Goal: Obtain resource: Download file/media

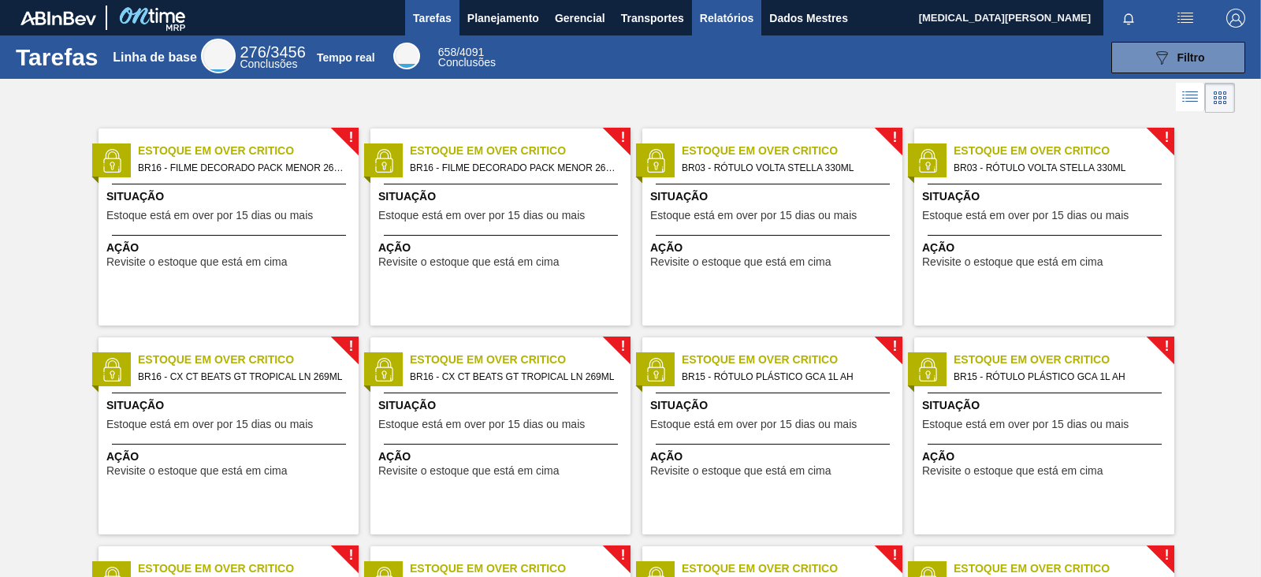
click at [749, 17] on font "Relatórios" at bounding box center [727, 18] width 54 height 13
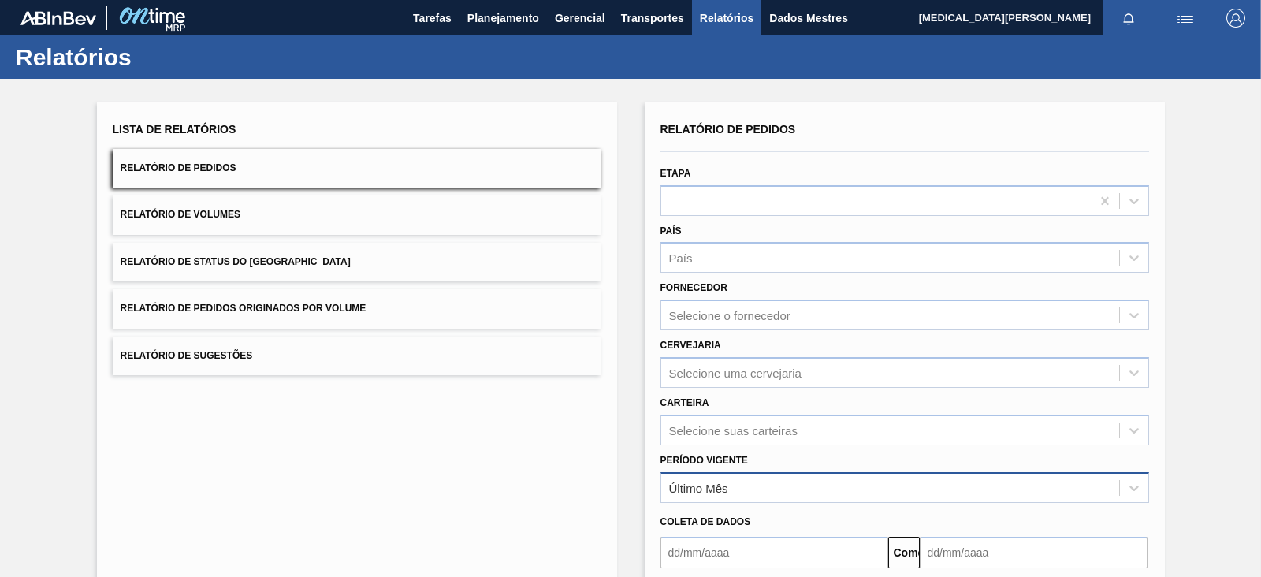
scroll to position [150, 0]
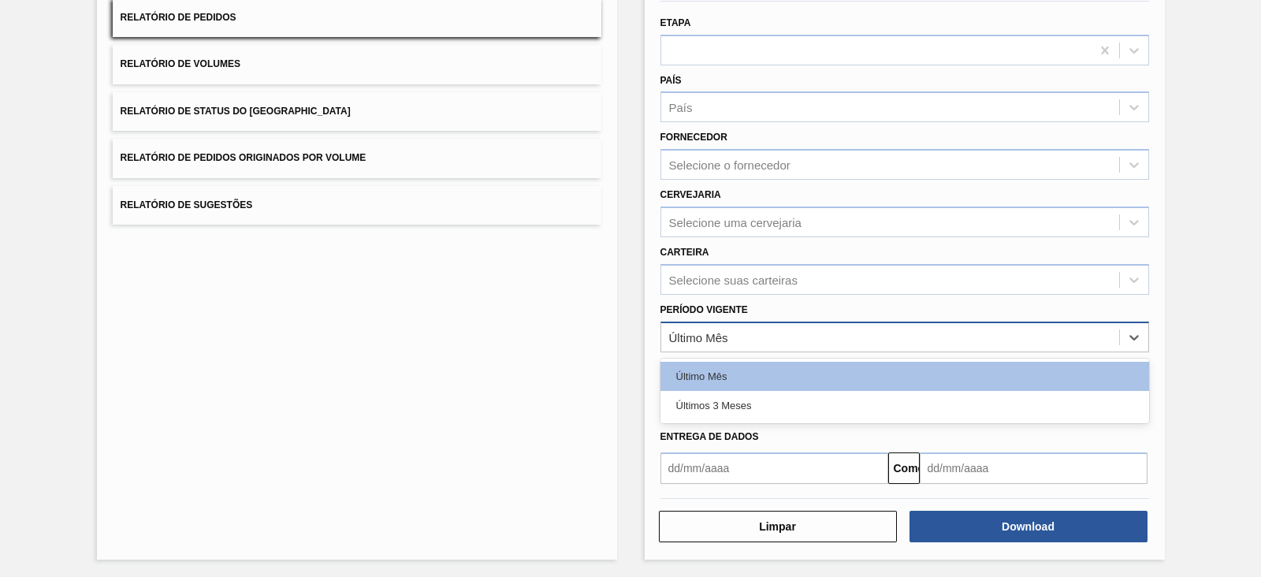
click at [859, 329] on div "Último Mês" at bounding box center [890, 336] width 458 height 23
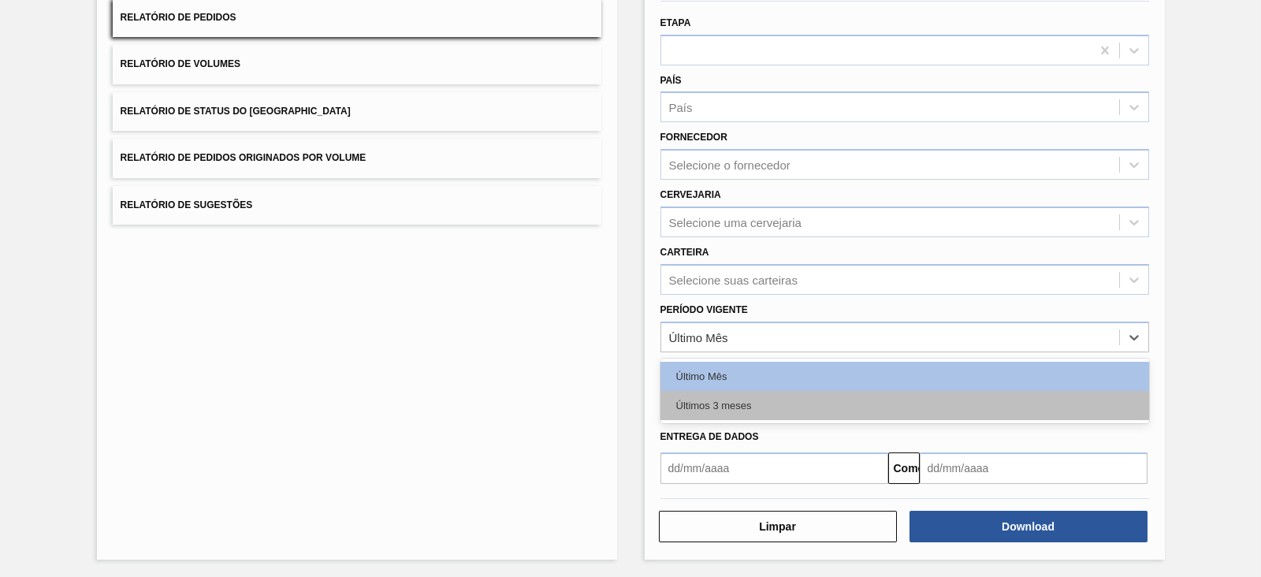
click at [777, 391] on div "Últimos 3 meses" at bounding box center [904, 405] width 489 height 29
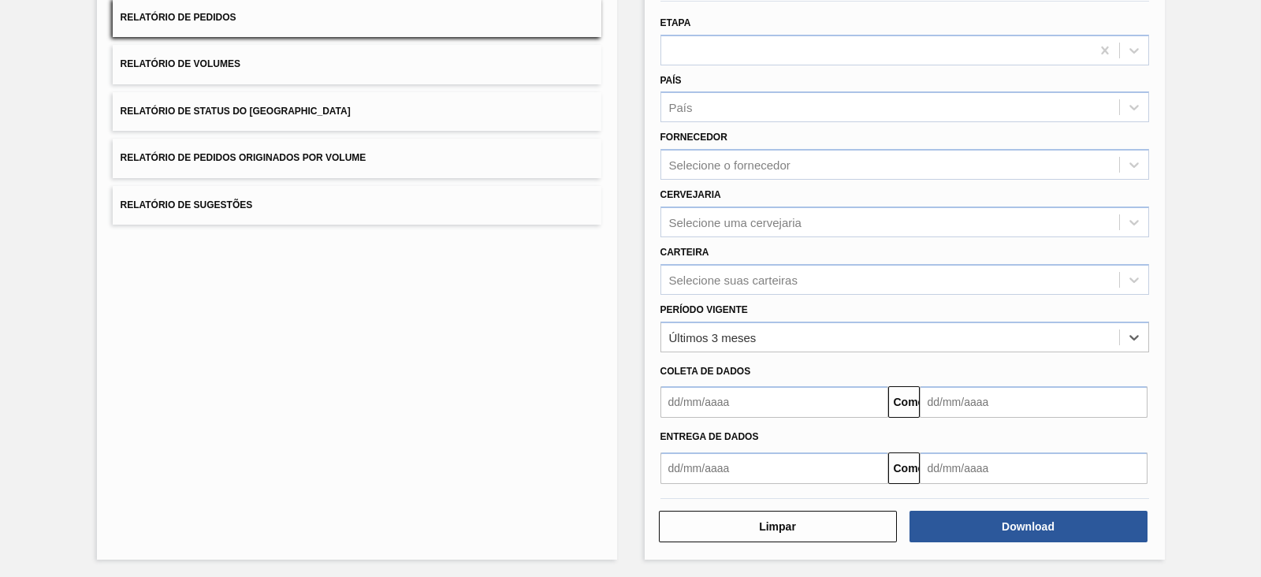
click at [739, 414] on input "text" at bounding box center [774, 402] width 228 height 32
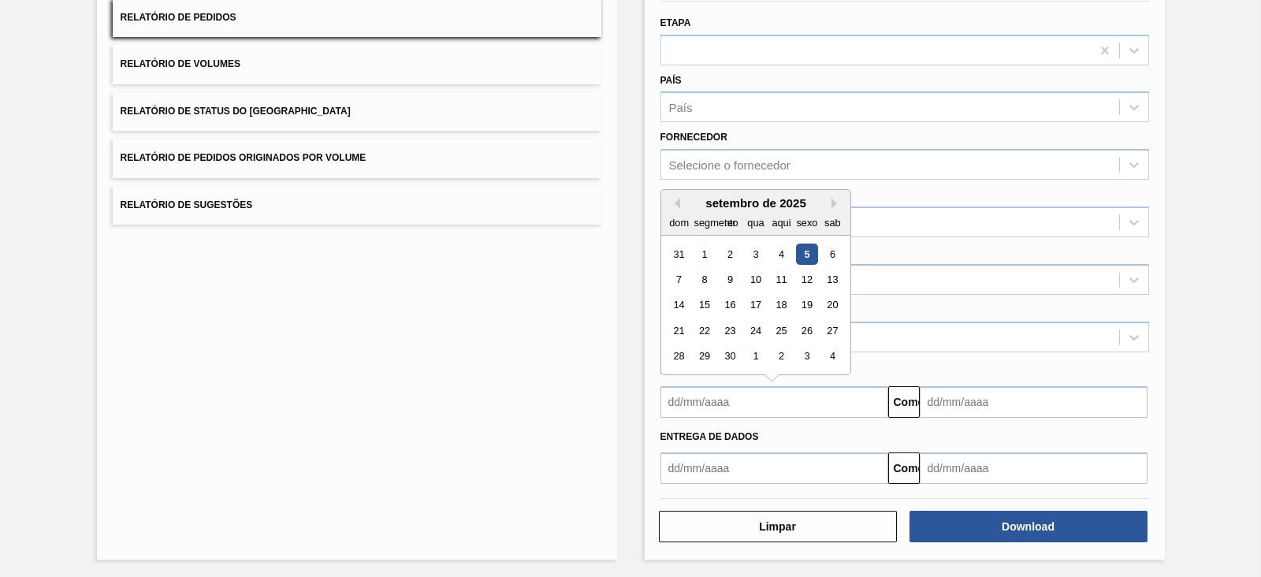
click at [577, 395] on div "Lista de Relatórios Relatório de Pedidos Relatório de Volumes Relatório de Stat…" at bounding box center [357, 255] width 520 height 607
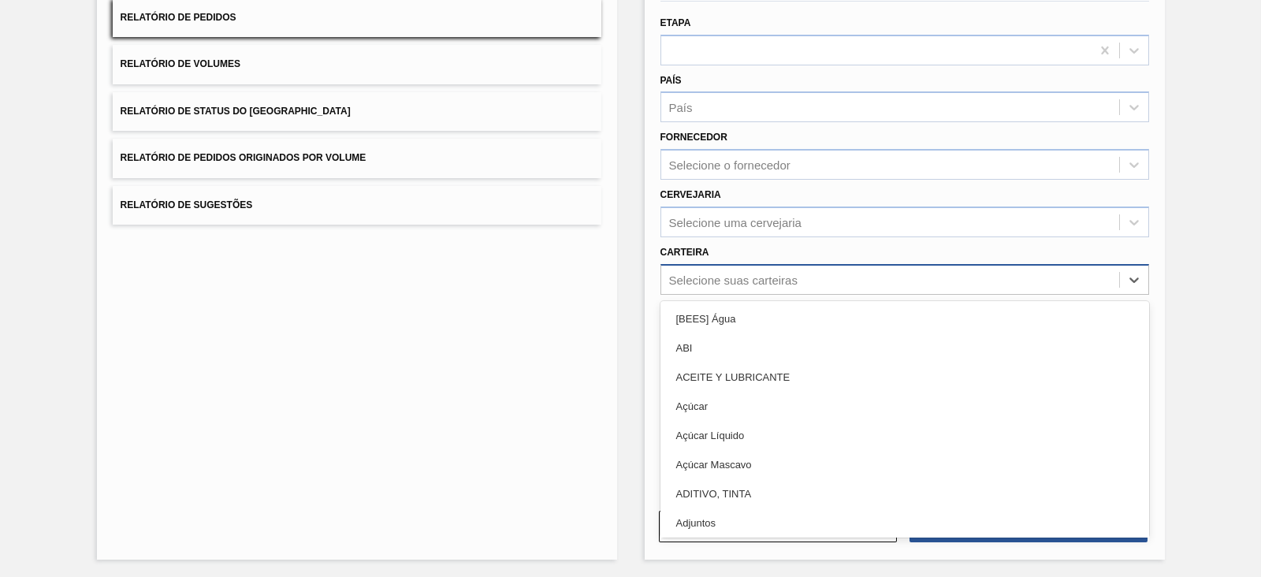
click at [737, 288] on div "Selecione suas carteiras" at bounding box center [890, 279] width 458 height 23
type input "pre"
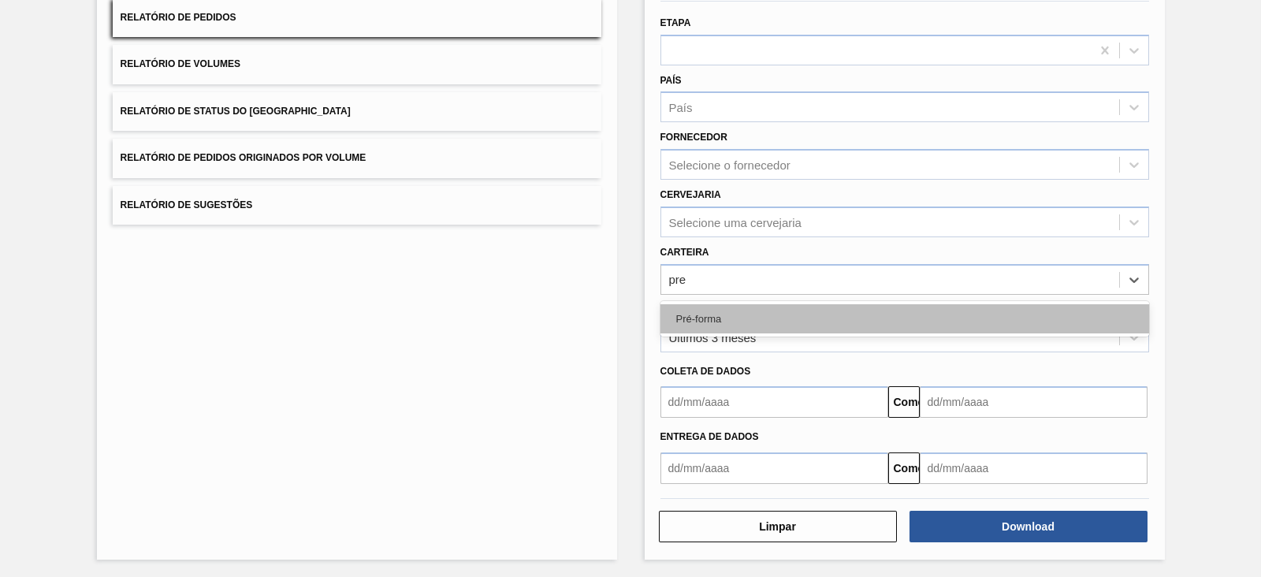
click at [737, 310] on div "Pré-forma" at bounding box center [904, 318] width 489 height 29
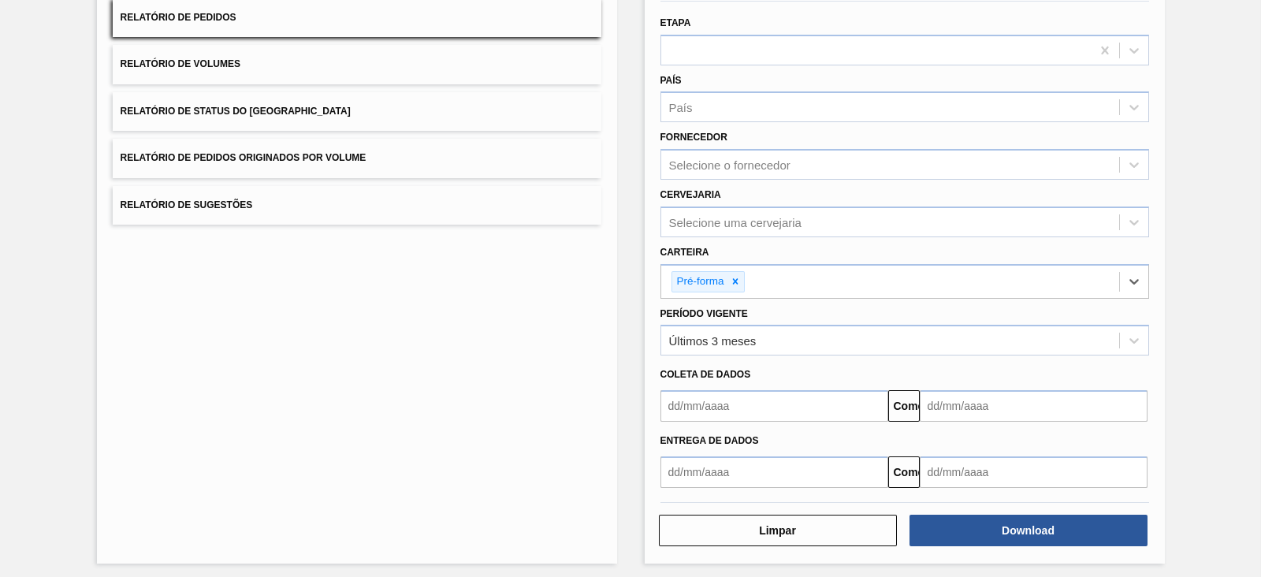
click at [738, 406] on input "text" at bounding box center [774, 406] width 228 height 32
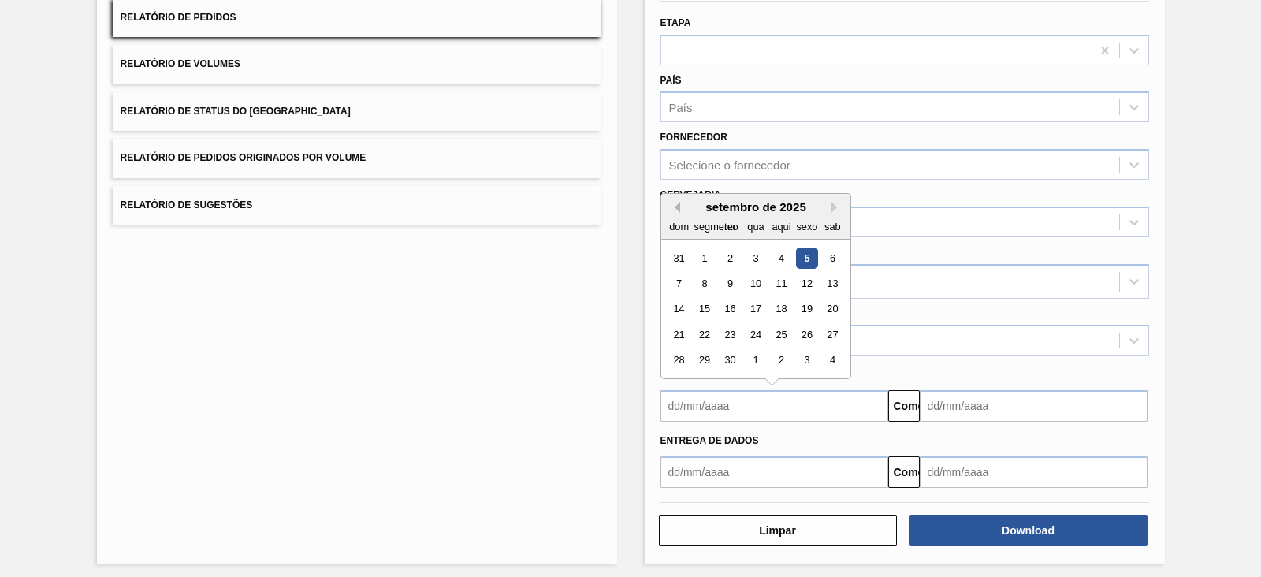
click at [671, 203] on button "[PERSON_NAME]" at bounding box center [674, 207] width 11 height 11
click at [729, 247] on div "1" at bounding box center [729, 257] width 21 height 21
type input "[DATE]"
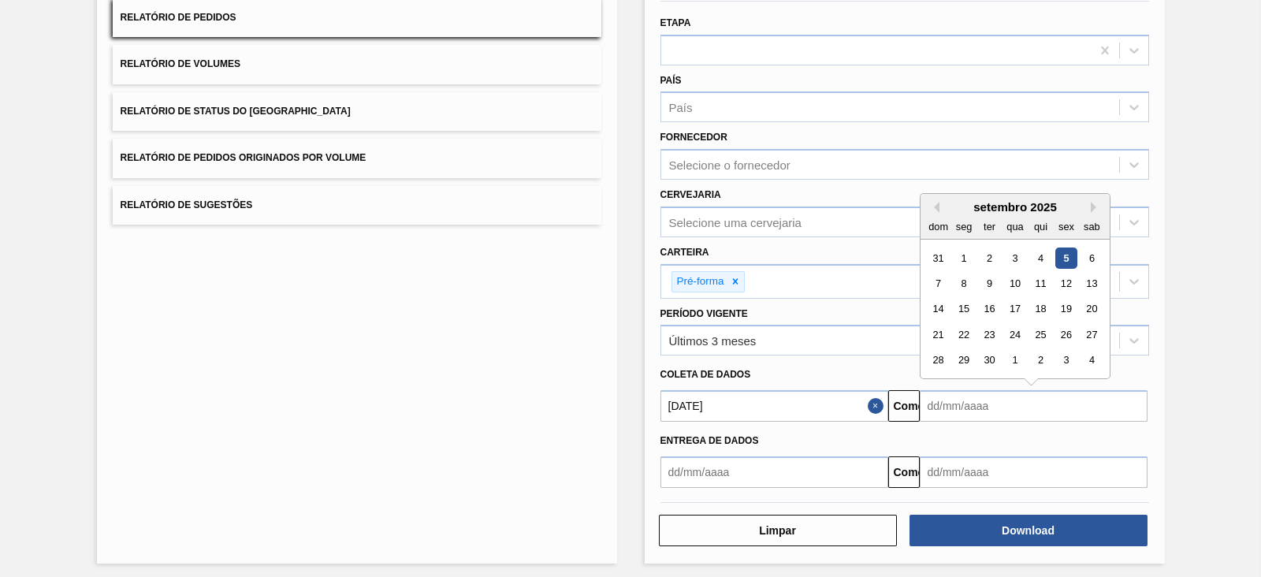
click at [995, 403] on input "text" at bounding box center [1033, 406] width 228 height 32
click at [989, 277] on font "9" at bounding box center [989, 283] width 6 height 12
type input "[DATE]"
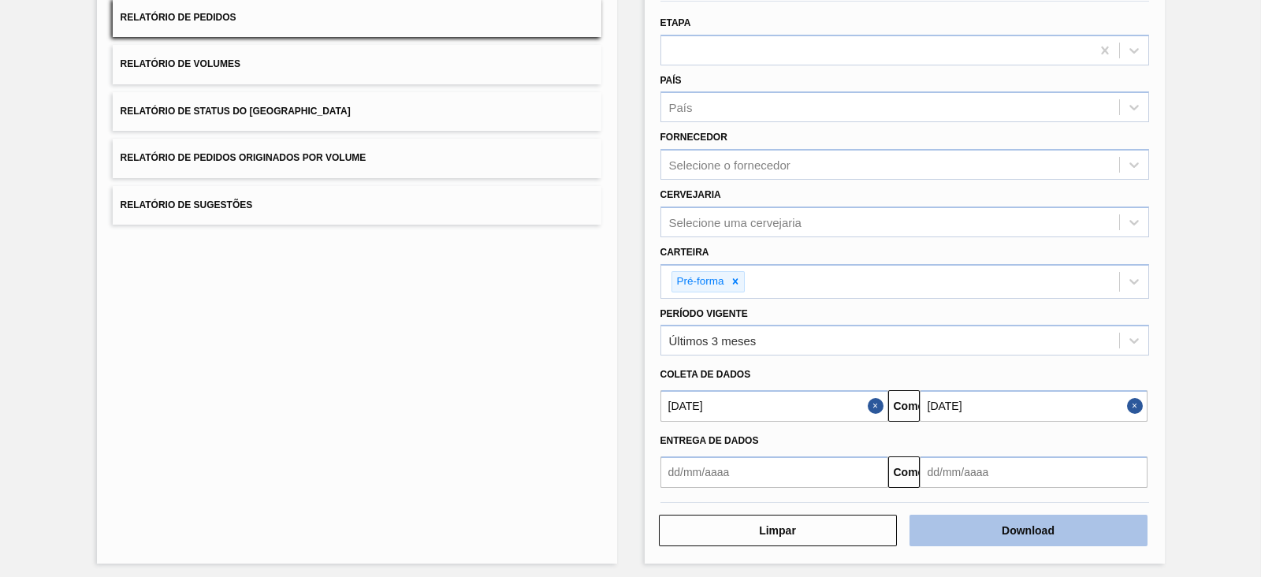
click at [1008, 460] on button "Download" at bounding box center [1028, 531] width 238 height 32
